Goal: Information Seeking & Learning: Compare options

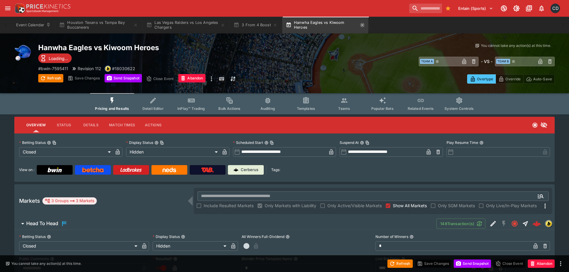
click at [362, 24] on icon "button" at bounding box center [362, 25] width 5 height 5
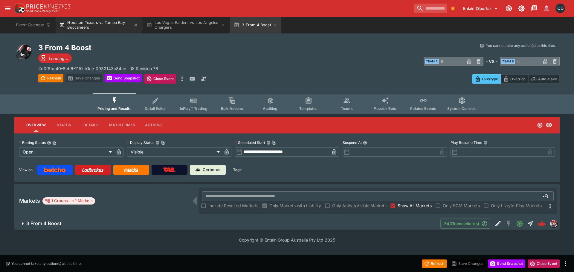
click at [95, 25] on button "Houston Texans vs Tampa Bay Buccaneers" at bounding box center [99, 25] width 86 height 17
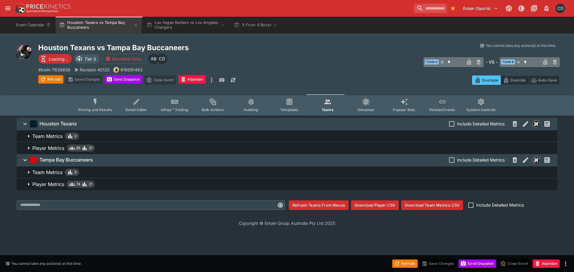
click at [49, 182] on p "Player Metrics" at bounding box center [48, 184] width 32 height 7
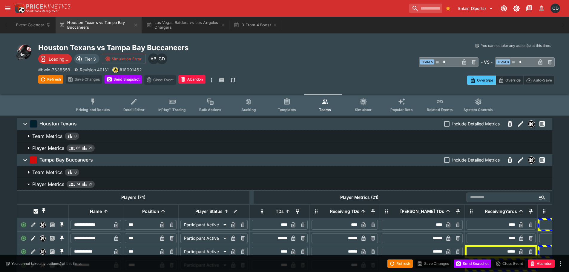
click at [52, 149] on p "Player Metrics" at bounding box center [48, 148] width 32 height 7
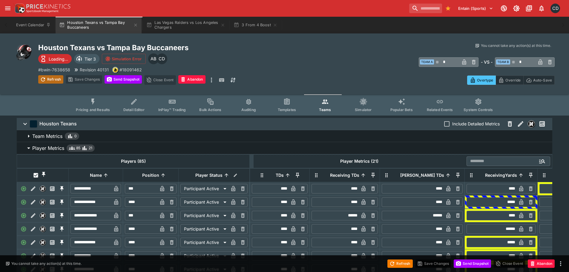
click at [52, 78] on button "Refresh" at bounding box center [50, 79] width 25 height 8
click at [97, 108] on span "Pricing and Results" at bounding box center [93, 110] width 34 height 4
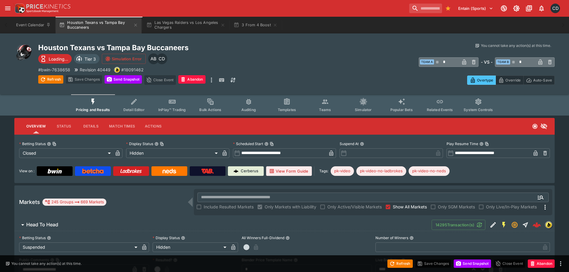
type input "*"
click at [248, 29] on button "3 From 4 Boost" at bounding box center [255, 25] width 51 height 17
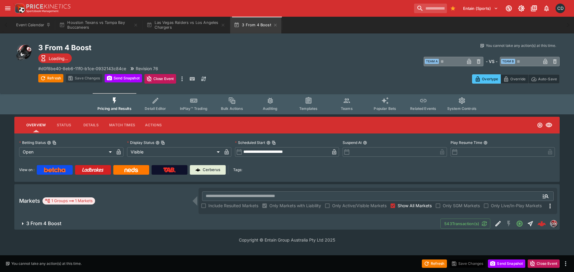
drag, startPoint x: 62, startPoint y: 228, endPoint x: 87, endPoint y: 210, distance: 30.8
click at [62, 228] on button "3 From 4 Boost" at bounding box center [227, 224] width 426 height 12
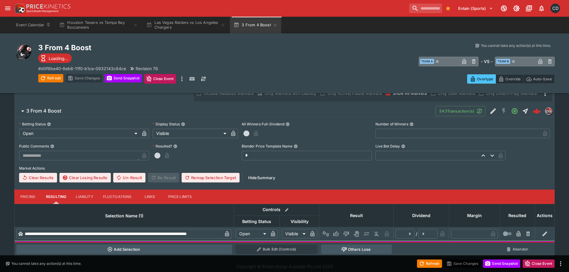
scroll to position [116, 0]
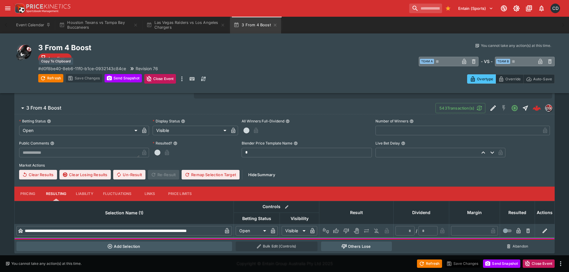
click at [86, 68] on p "# d0f8be40-8eb6-11f0-b1ce-0932143c84ce" at bounding box center [82, 68] width 88 height 6
click at [409, 12] on input "search" at bounding box center [424, 9] width 38 height 10
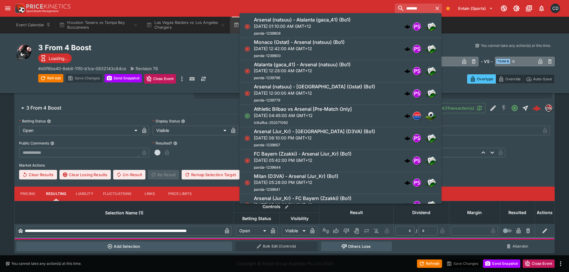
type input "*******"
click at [310, 117] on p "Wed, Sep 17, 2025, 04:45:00 AM GMT+12" at bounding box center [303, 115] width 98 height 6
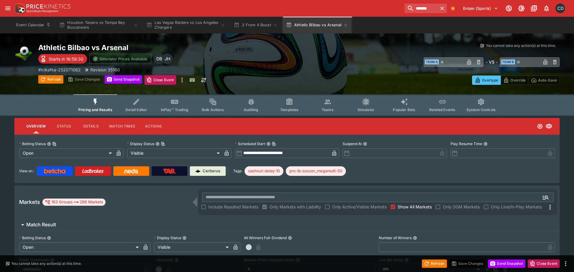
type input "**********"
type input "*******"
type input "**********"
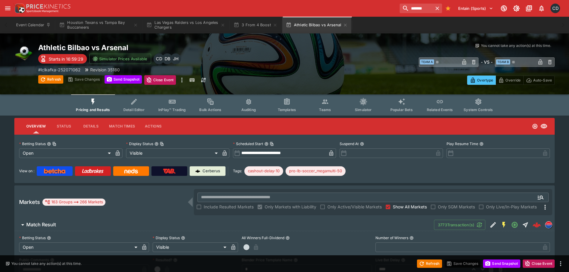
click at [324, 107] on button "Teams" at bounding box center [325, 104] width 38 height 21
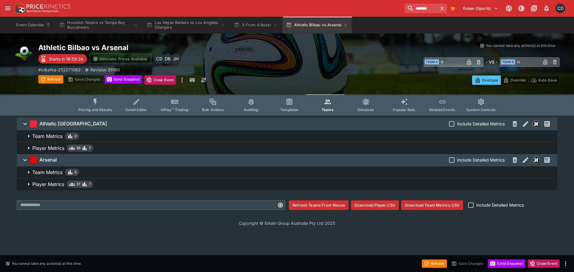
click at [54, 183] on p "Player Metrics" at bounding box center [48, 184] width 32 height 7
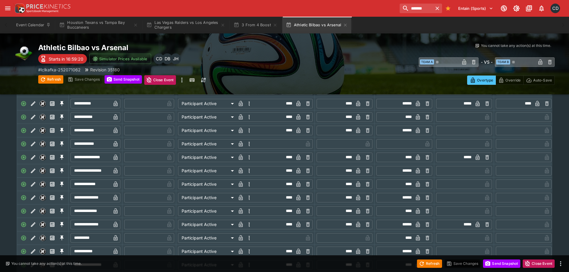
scroll to position [179, 0]
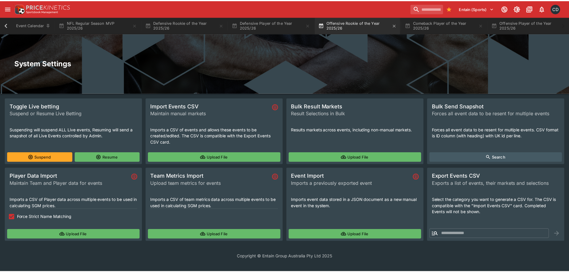
scroll to position [0, 218]
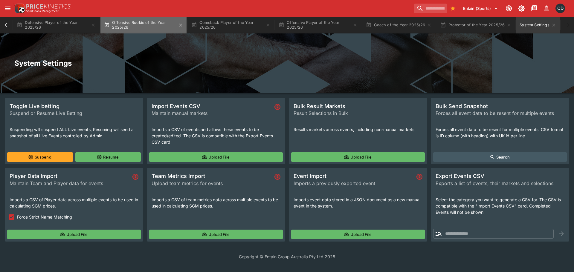
click at [143, 20] on button "Offensive Rookie of the Year 2025/26" at bounding box center [143, 25] width 86 height 17
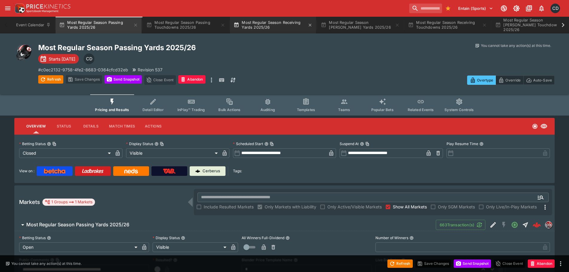
click at [249, 25] on button "Most Regular Season Receiving Yards 2025/26" at bounding box center [273, 25] width 86 height 17
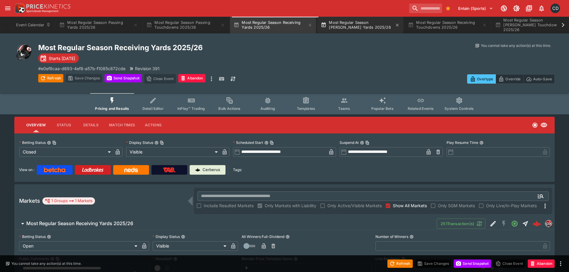
click at [359, 24] on button "Most Regular Season Rushing Yards 2025/26" at bounding box center [360, 25] width 86 height 17
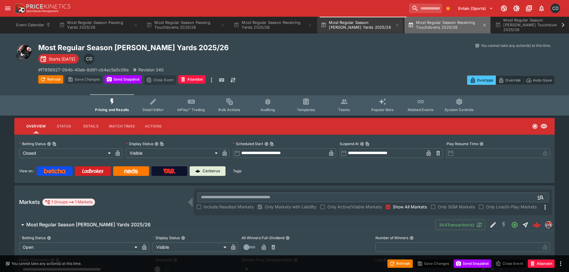
click at [449, 24] on button "Most Regular Season Receiving Touchdowns 2025/26" at bounding box center [448, 25] width 86 height 17
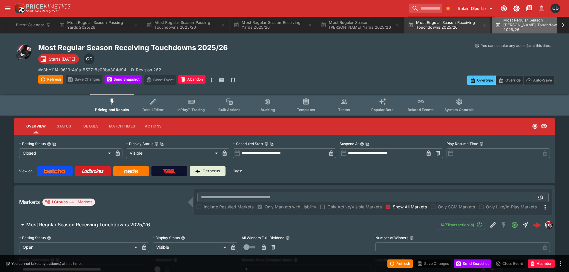
click at [513, 27] on button "Most Regular Season Rushing Touchdowns 2025/26" at bounding box center [535, 25] width 86 height 17
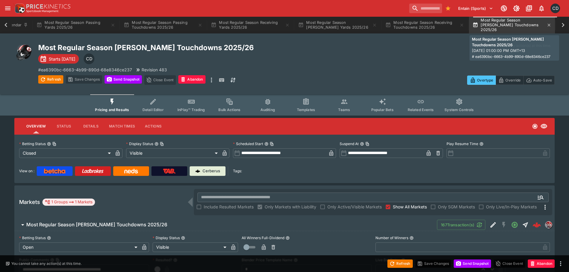
scroll to position [0, 25]
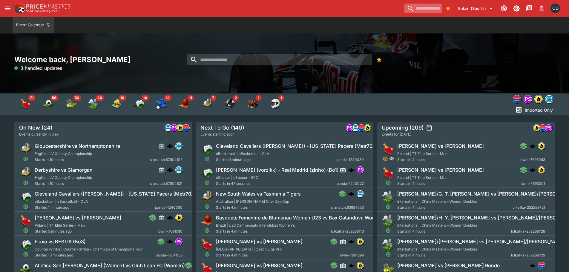
click at [418, 12] on input "search" at bounding box center [424, 9] width 38 height 10
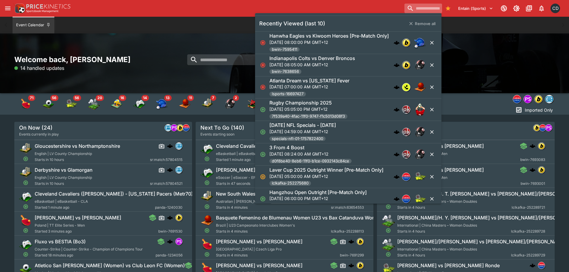
paste input "**********"
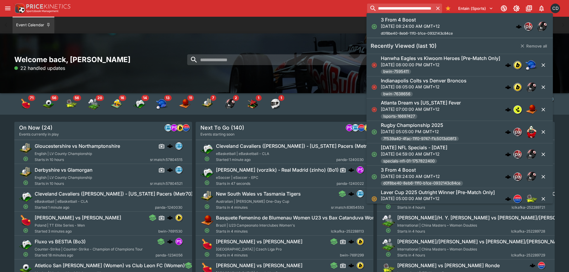
type input "**********"
click at [401, 21] on h6 "3 From 4 Boost" at bounding box center [398, 20] width 35 height 6
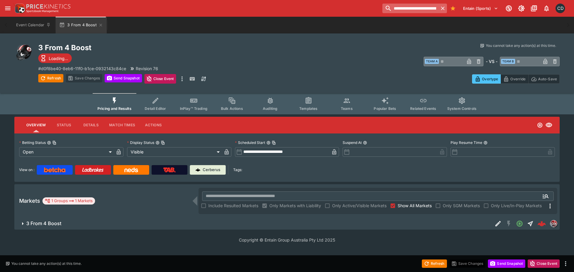
click at [440, 7] on icon "button" at bounding box center [443, 8] width 6 height 6
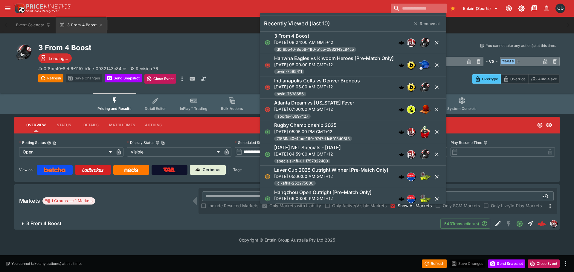
click at [359, 5] on div "Entain (Sports) 1 CD" at bounding box center [289, 8] width 553 height 13
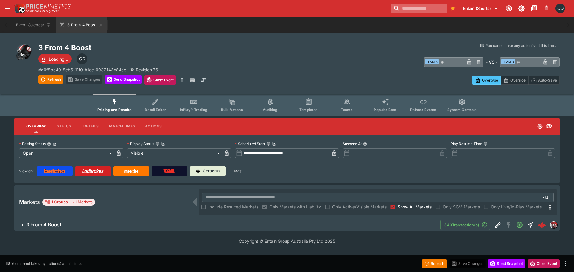
click at [109, 226] on span "3 From 4 Boost" at bounding box center [230, 225] width 409 height 6
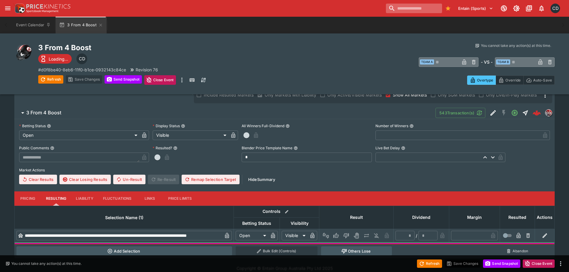
scroll to position [114, 0]
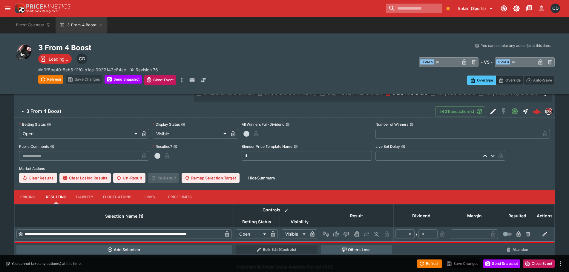
click at [30, 198] on button "Pricing" at bounding box center [27, 197] width 27 height 14
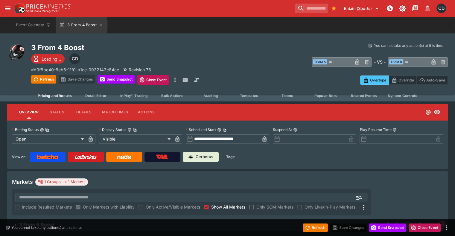
scroll to position [15, 0]
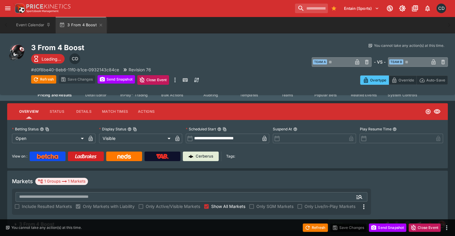
click at [52, 221] on h6 "3 From 4 Boost" at bounding box center [36, 224] width 35 height 6
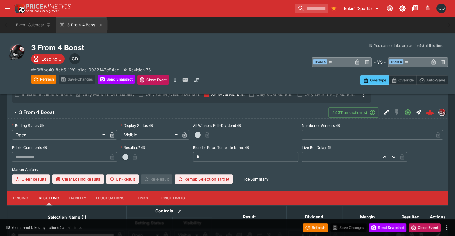
scroll to position [154, 0]
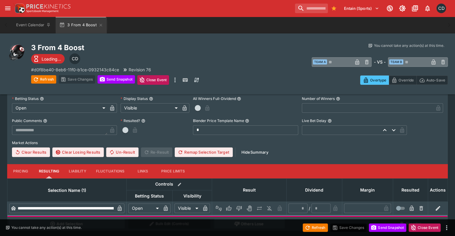
click at [29, 164] on button "Pricing" at bounding box center [20, 171] width 27 height 14
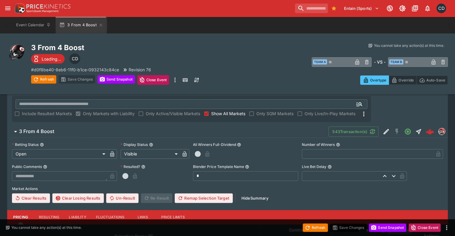
scroll to position [155, 0]
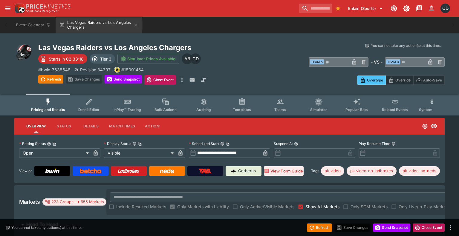
type input "**********"
type input "*******"
type input "**********"
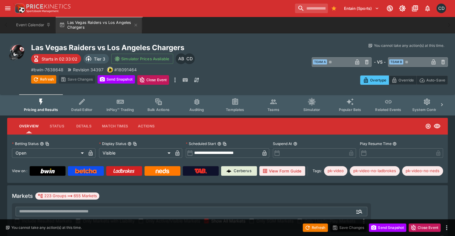
click at [276, 106] on button "Teams" at bounding box center [273, 104] width 38 height 21
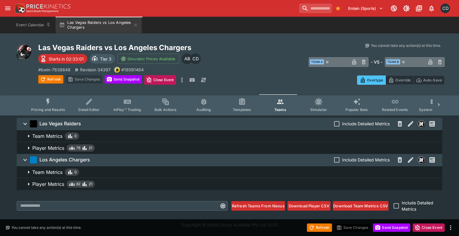
click at [51, 183] on p "Player Metrics" at bounding box center [48, 184] width 32 height 7
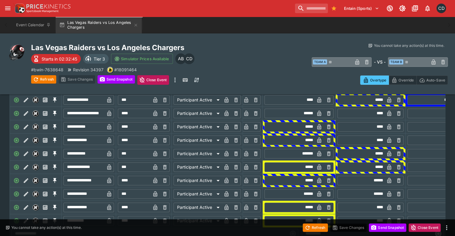
scroll to position [179, 0]
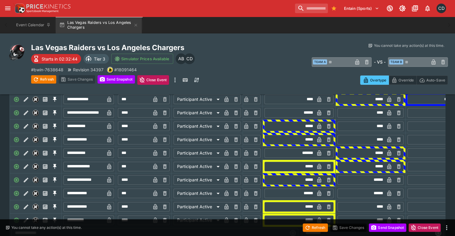
click at [363, 171] on input "*****" at bounding box center [361, 167] width 46 height 10
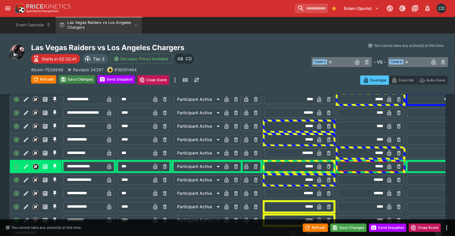
click at [82, 79] on button "Save Changes" at bounding box center [77, 79] width 36 height 8
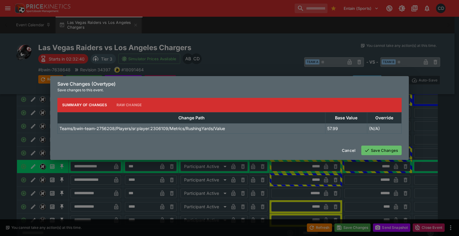
click at [374, 152] on button "Save Changes" at bounding box center [381, 151] width 40 height 10
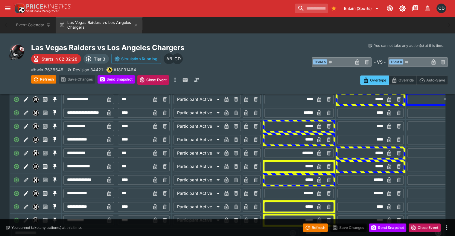
click at [363, 169] on input "*****" at bounding box center [361, 167] width 46 height 10
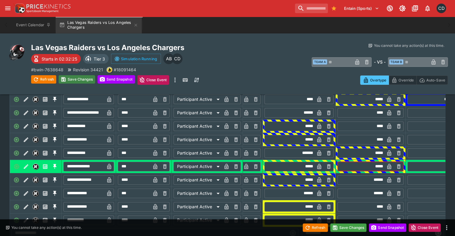
type input "*****"
click at [89, 79] on button "Save Changes" at bounding box center [77, 79] width 36 height 8
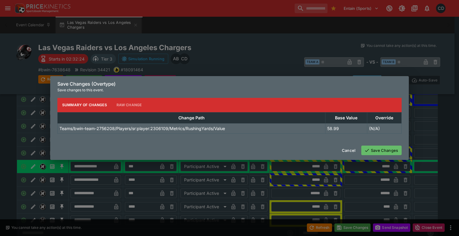
click at [373, 152] on button "Save Changes" at bounding box center [381, 151] width 40 height 10
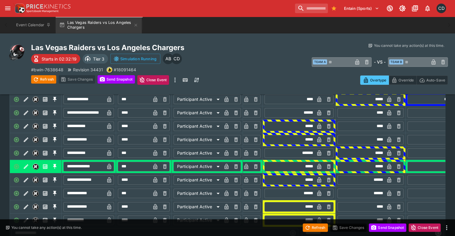
scroll to position [0, 0]
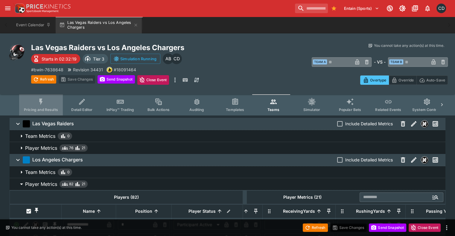
click at [51, 110] on span "Pricing and Results" at bounding box center [41, 110] width 34 height 4
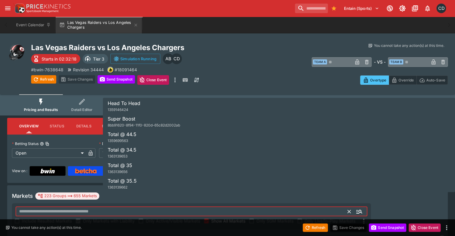
click at [199, 207] on input "text" at bounding box center [182, 212] width 332 height 10
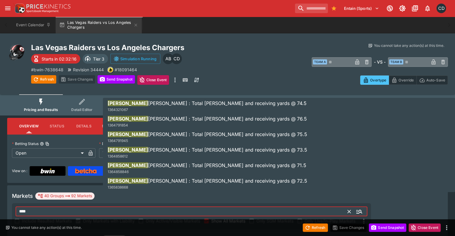
type input "****"
click at [90, 193] on div "Markets 40 Groups 92 Markets **** ​ Include Resulted Markets Only Markets with …" at bounding box center [227, 210] width 440 height 48
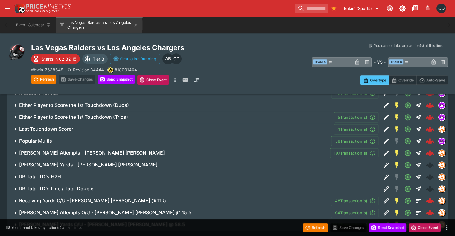
scroll to position [481, 0]
drag, startPoint x: 93, startPoint y: 206, endPoint x: 115, endPoint y: 203, distance: 22.0
click at [93, 219] on button "[PERSON_NAME] Yards O/U - [PERSON_NAME] [PERSON_NAME] @ 58.5" at bounding box center [167, 225] width 321 height 12
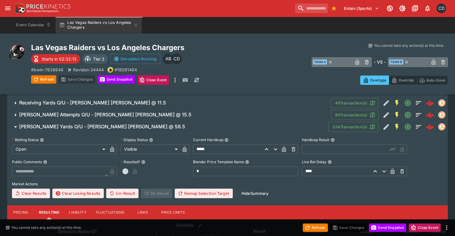
scroll to position [631, 0]
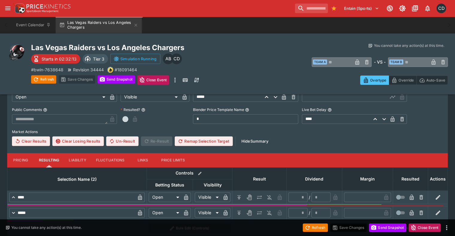
click at [90, 153] on button "Liability" at bounding box center [77, 160] width 27 height 14
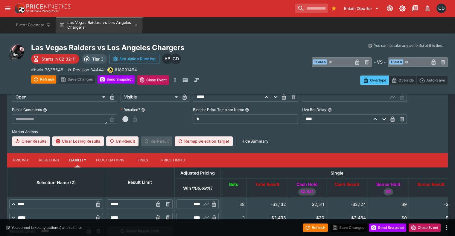
click at [134, 200] on input "*****" at bounding box center [130, 205] width 47 height 10
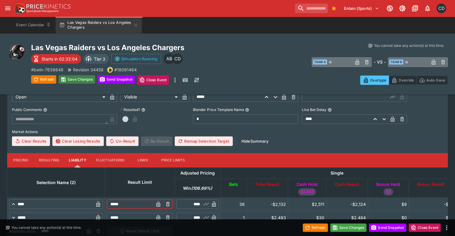
type input "*****"
click at [88, 78] on button "Save Changes" at bounding box center [77, 79] width 36 height 8
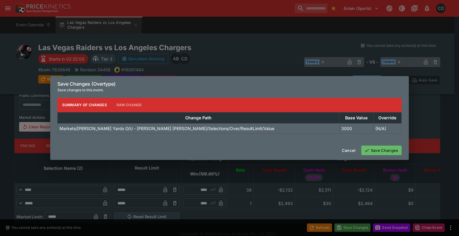
click at [372, 152] on button "Save Changes" at bounding box center [381, 151] width 40 height 10
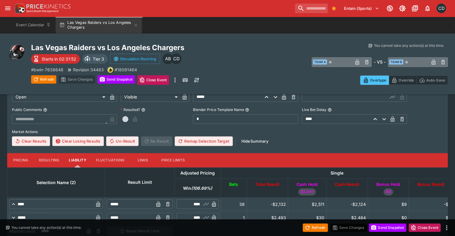
click at [39, 79] on icon "button" at bounding box center [36, 80] width 6 height 6
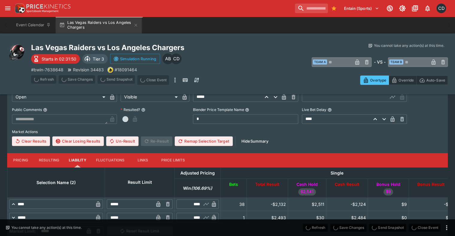
click at [20, 153] on button "Pricing" at bounding box center [20, 160] width 27 height 14
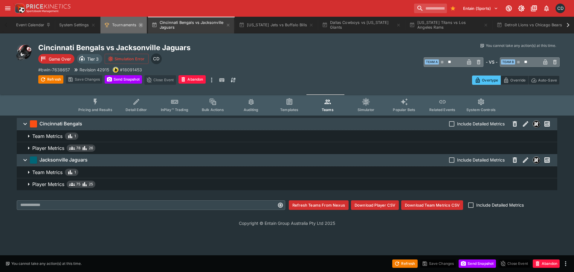
click at [140, 25] on icon "Tournaments" at bounding box center [140, 25] width 3 height 3
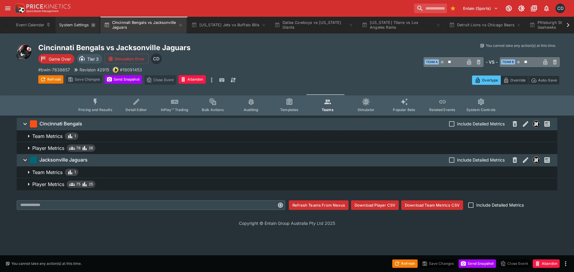
click at [94, 26] on icon "System Settings" at bounding box center [93, 25] width 5 height 5
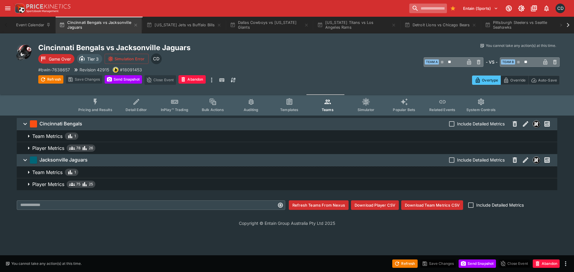
click at [409, 11] on input "search" at bounding box center [428, 9] width 38 height 10
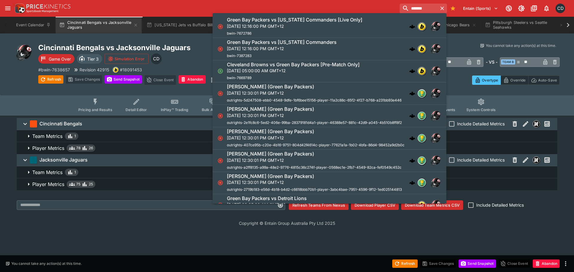
type input "*******"
click at [312, 46] on p "[DATE] 12:16:00 PM GMT+12" at bounding box center [282, 48] width 110 height 6
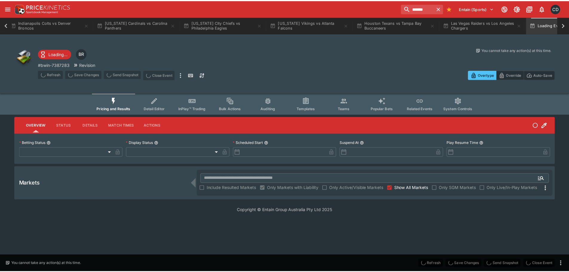
scroll to position [0, 848]
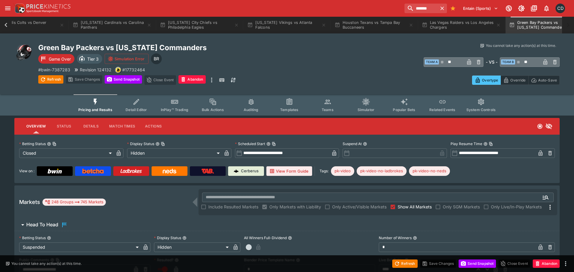
type input "**********"
type input "******"
type input "**********"
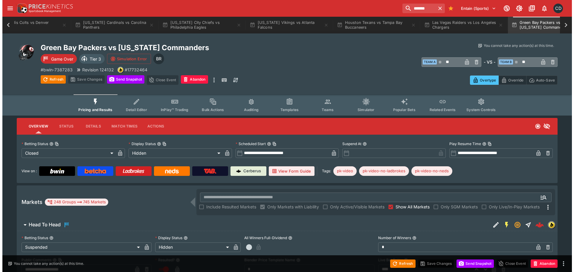
scroll to position [0, 888]
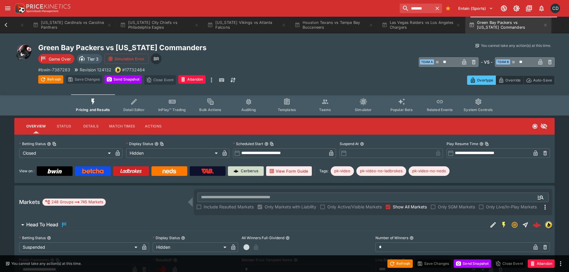
drag, startPoint x: 247, startPoint y: 169, endPoint x: 250, endPoint y: 168, distance: 3.3
click at [548, 26] on icon "button" at bounding box center [545, 25] width 5 height 5
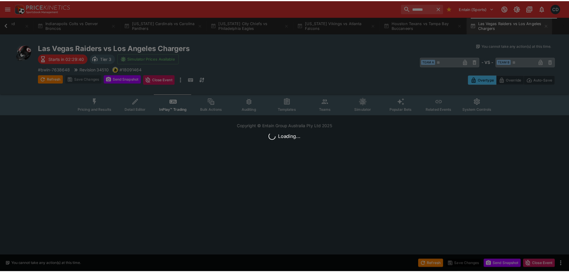
scroll to position [0, 797]
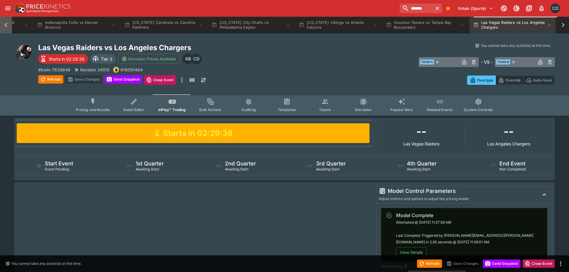
click at [4, 27] on icon at bounding box center [6, 25] width 8 height 8
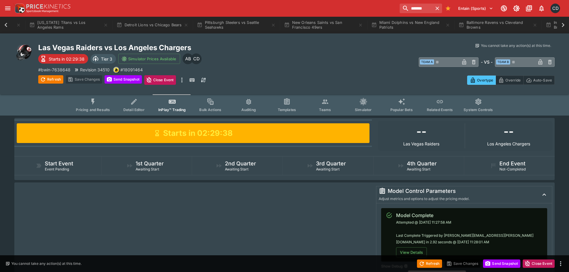
scroll to position [0, 251]
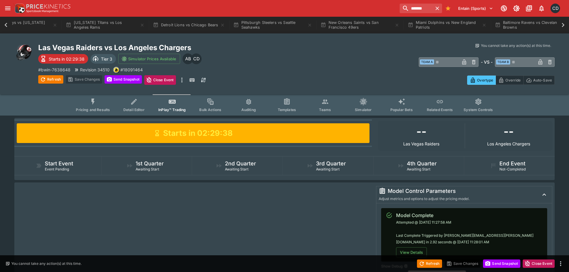
click at [4, 27] on icon at bounding box center [6, 25] width 8 height 8
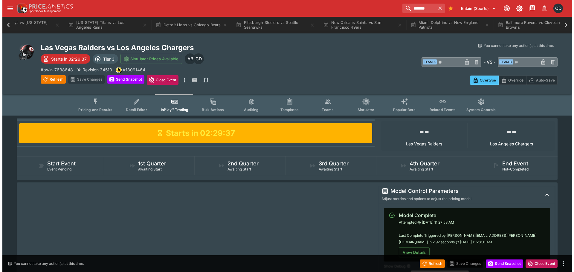
scroll to position [0, 0]
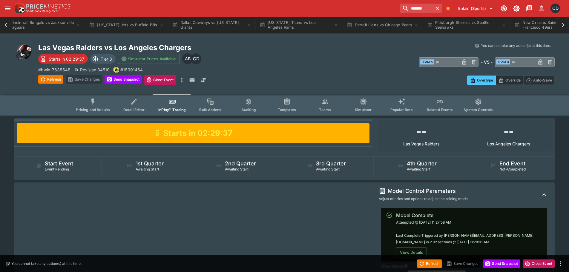
click at [4, 27] on div "Event Calendar Cincinnati Bengals vs Jacksonville Jaguars [US_STATE] Jets vs Bu…" at bounding box center [284, 25] width 569 height 17
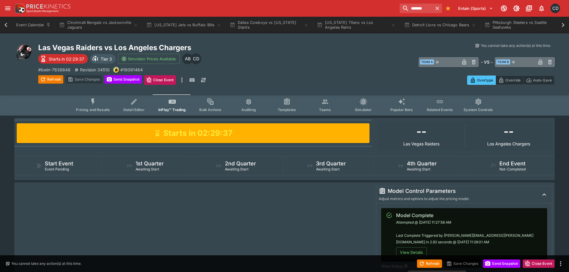
click at [4, 27] on div "Event Calendar Cincinnati Bengals vs Jacksonville Jaguars [US_STATE] Jets vs Bu…" at bounding box center [284, 25] width 569 height 17
click at [94, 27] on button "Cincinnati Bengals vs Jacksonville Jaguars" at bounding box center [99, 25] width 86 height 17
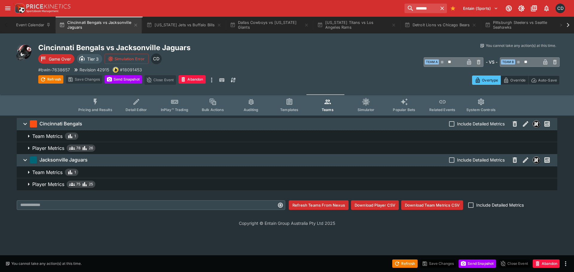
click at [92, 107] on button "Pricing and Results" at bounding box center [96, 104] width 44 height 21
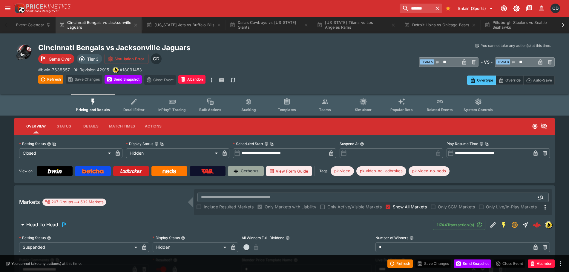
drag, startPoint x: 253, startPoint y: 174, endPoint x: 189, endPoint y: 88, distance: 107.6
click at [137, 25] on icon "button" at bounding box center [135, 25] width 5 height 5
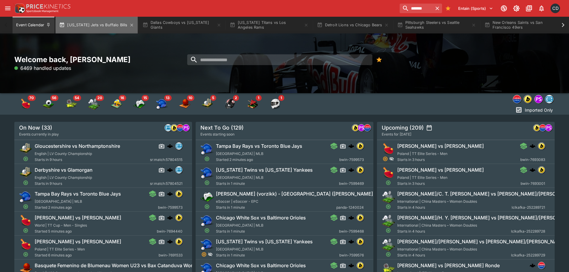
click at [103, 27] on button "[US_STATE] Jets vs Buffalo Bills" at bounding box center [97, 25] width 82 height 17
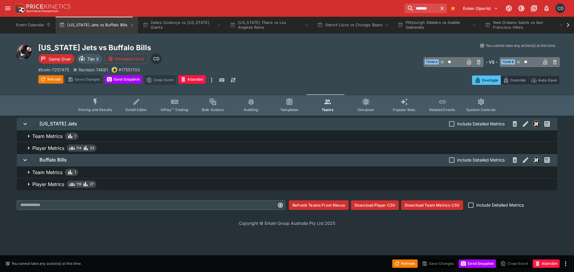
click at [98, 108] on span "Pricing and Results" at bounding box center [95, 110] width 34 height 4
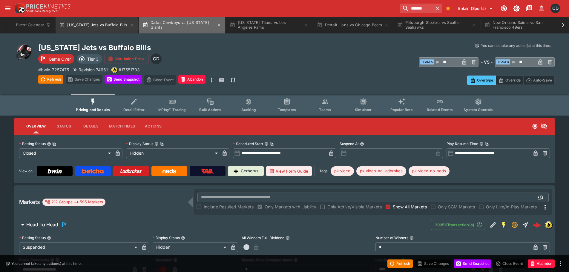
click at [161, 27] on button "Dallas Cowboys vs [US_STATE] Giants" at bounding box center [182, 25] width 86 height 17
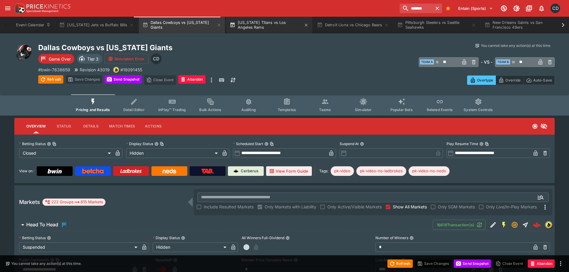
click at [255, 24] on button "[US_STATE] Titans vs Los Angeles Rams" at bounding box center [269, 25] width 86 height 17
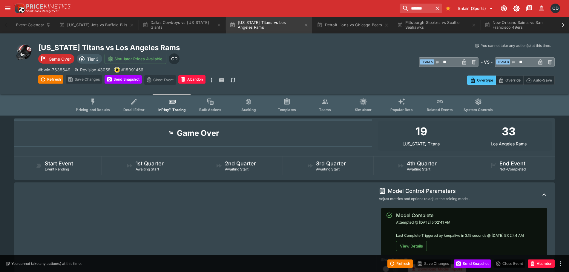
click at [90, 106] on button "Pricing and Results" at bounding box center [93, 104] width 44 height 21
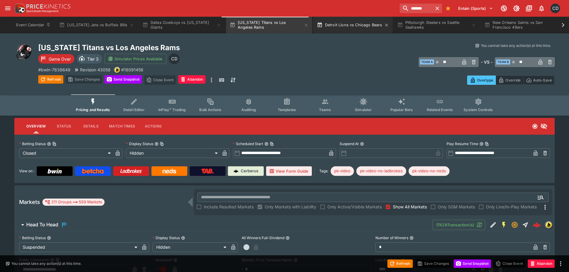
click at [353, 24] on button "Detroit Lions vs Chicago Bears" at bounding box center [352, 25] width 79 height 17
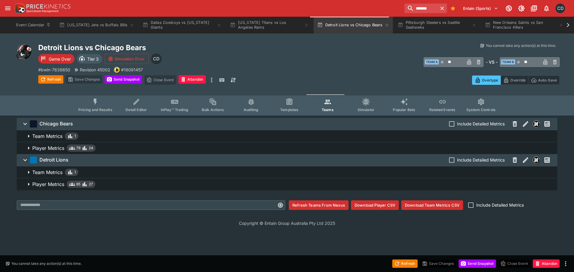
click at [93, 107] on button "Pricing and Results" at bounding box center [96, 104] width 44 height 21
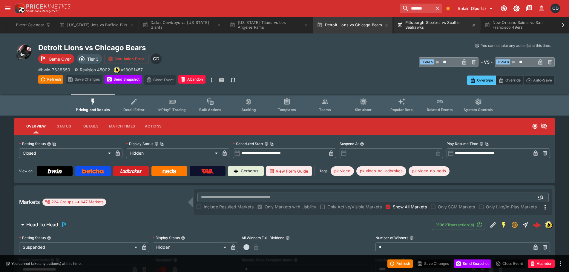
click at [422, 27] on button "Pittsburgh Steelers vs Seattle Seahawks" at bounding box center [437, 25] width 86 height 17
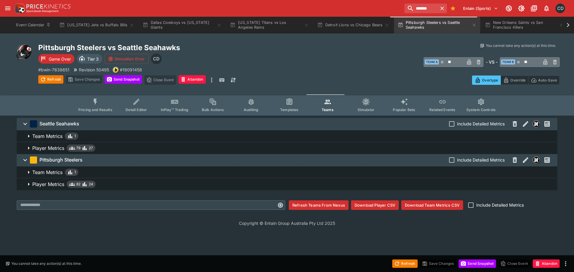
click at [102, 108] on span "Pricing and Results" at bounding box center [95, 110] width 34 height 4
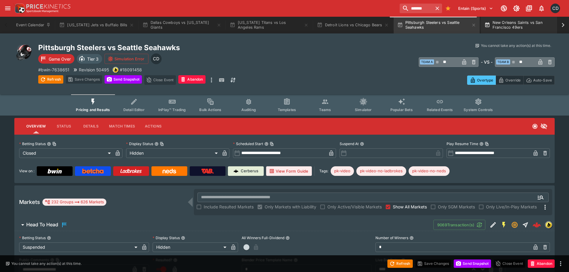
click at [516, 28] on button "New Orleans Saints vs San Francisco 49ers" at bounding box center [524, 25] width 86 height 17
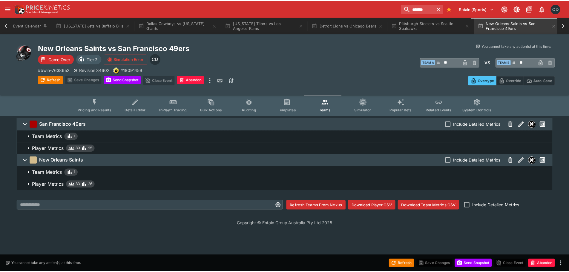
scroll to position [0, 3]
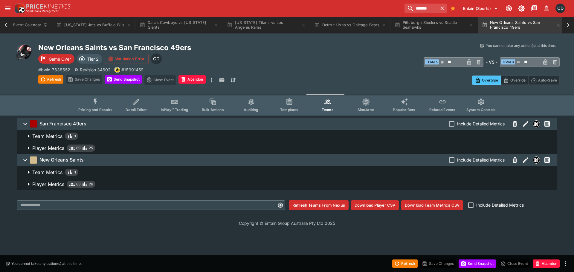
click at [88, 101] on button "Pricing and Results" at bounding box center [96, 104] width 44 height 21
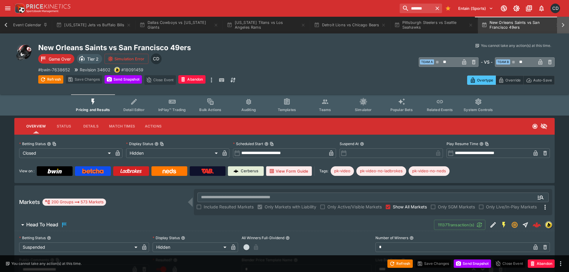
click at [561, 24] on icon at bounding box center [563, 25] width 8 height 8
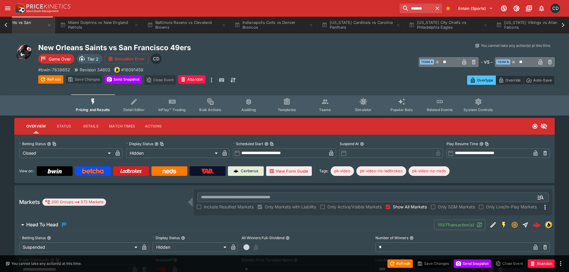
scroll to position [0, 548]
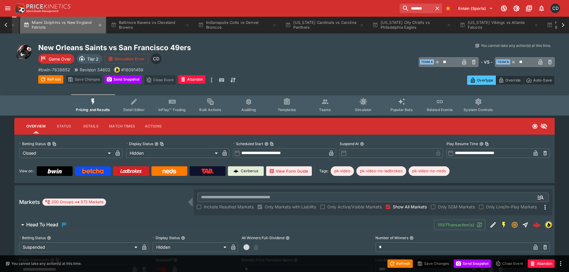
click at [58, 27] on button "Miami Dolphins vs New England Patriots" at bounding box center [63, 25] width 86 height 17
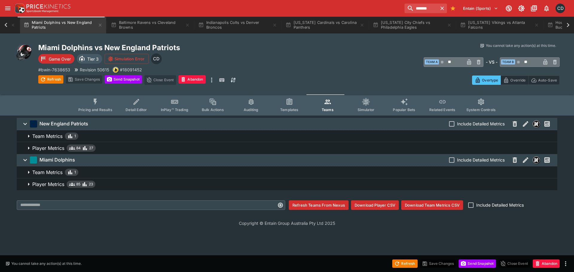
click at [91, 109] on span "Pricing and Results" at bounding box center [95, 110] width 34 height 4
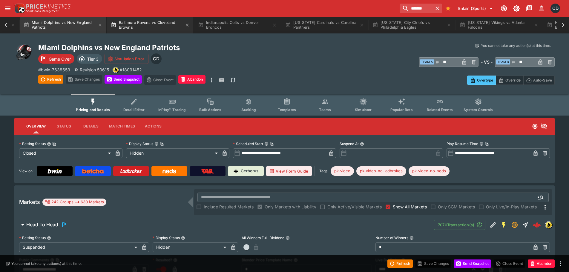
click at [137, 25] on button "Baltimore Ravens vs Cleveland Browns" at bounding box center [150, 25] width 86 height 17
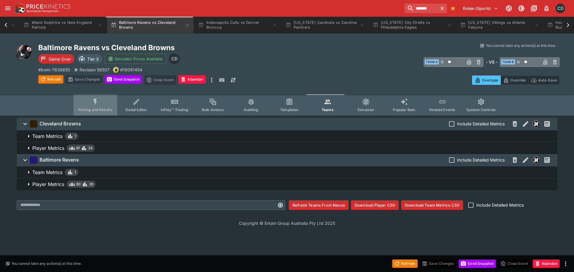
click at [92, 106] on button "Pricing and Results" at bounding box center [96, 104] width 44 height 21
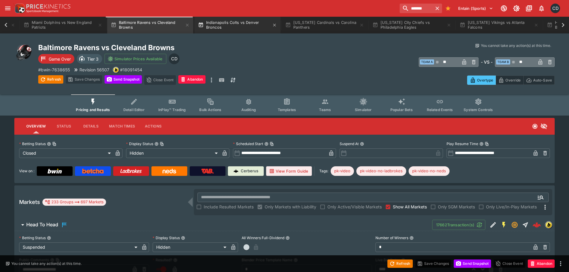
click at [219, 26] on button "Indianapolis Colts vs Denver Broncos" at bounding box center [238, 25] width 86 height 17
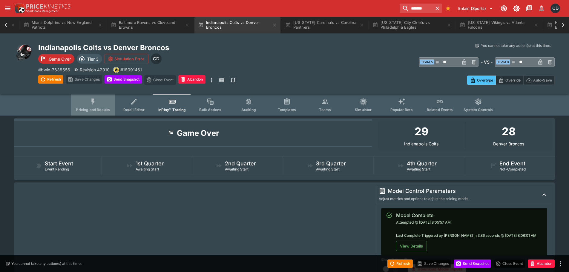
click at [87, 105] on button "Pricing and Results" at bounding box center [93, 104] width 44 height 21
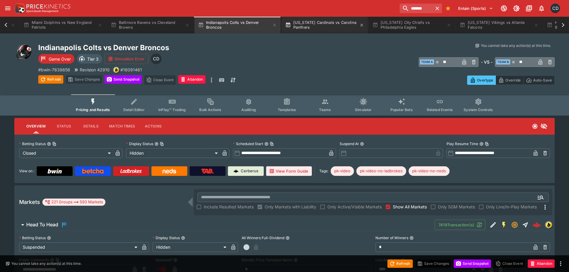
click at [329, 21] on button "[US_STATE] Cardinals vs Carolina Panthers" at bounding box center [325, 25] width 86 height 17
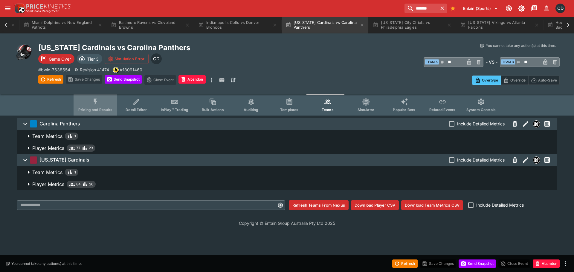
click at [93, 101] on button "Pricing and Results" at bounding box center [96, 104] width 44 height 21
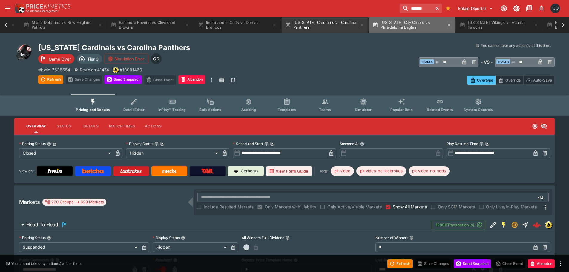
click at [403, 26] on button "[US_STATE] City Chiefs vs Philadelphia Eagles" at bounding box center [412, 25] width 86 height 17
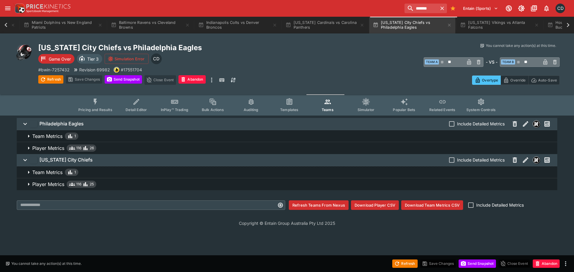
click at [99, 106] on button "Pricing and Results" at bounding box center [96, 104] width 44 height 21
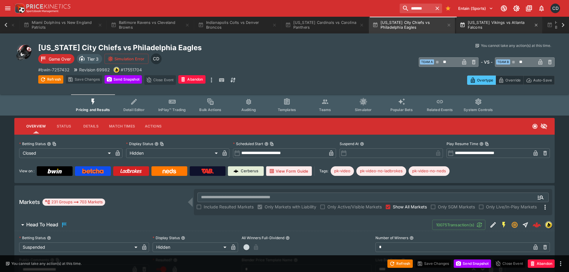
click at [496, 31] on button "[US_STATE] Vikings vs Atlanta Falcons" at bounding box center [499, 25] width 86 height 17
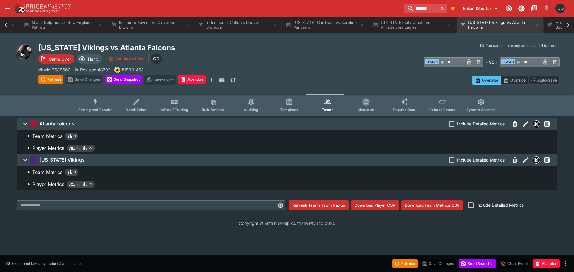
click at [94, 103] on icon "Event type filters" at bounding box center [95, 102] width 8 height 8
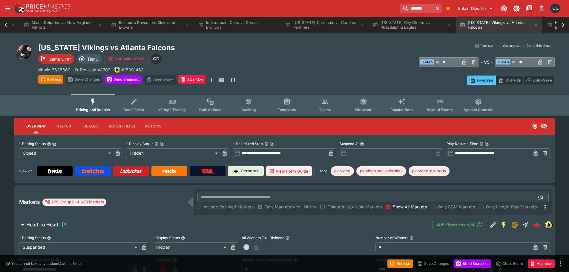
click at [565, 27] on icon at bounding box center [563, 25] width 8 height 8
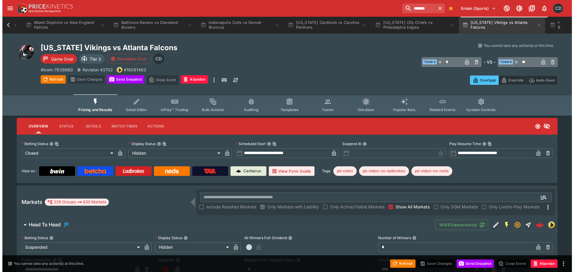
scroll to position [0, 713]
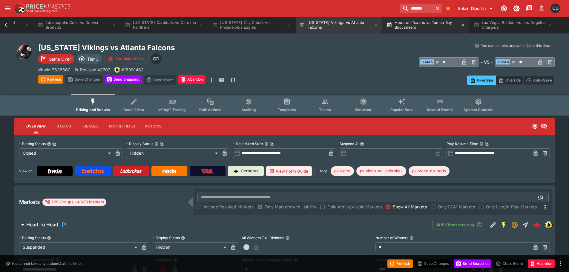
click at [416, 26] on button "Houston Texans vs Tampa Bay Buccaneers" at bounding box center [426, 25] width 86 height 17
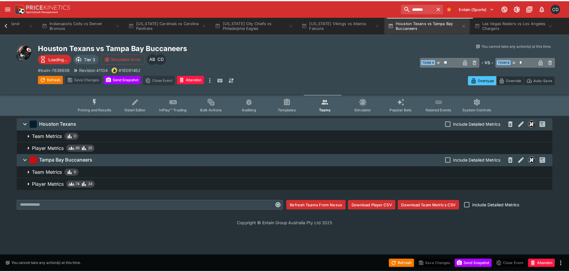
scroll to position [0, 709]
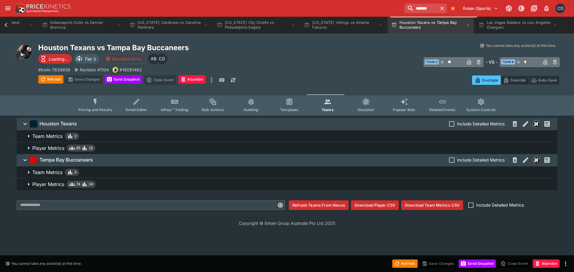
click at [103, 108] on span "Pricing and Results" at bounding box center [95, 110] width 34 height 4
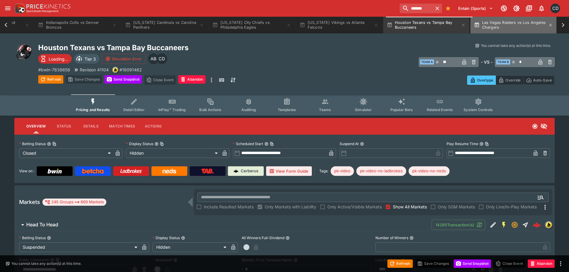
click at [496, 26] on button "Las Vegas Raiders vs Los Angeles Chargers" at bounding box center [514, 25] width 86 height 17
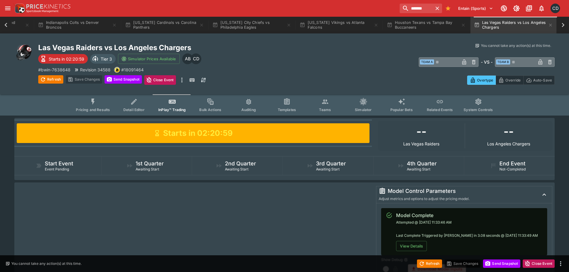
click at [96, 105] on icon "Event type filters" at bounding box center [93, 102] width 8 height 8
